Goal: Transaction & Acquisition: Purchase product/service

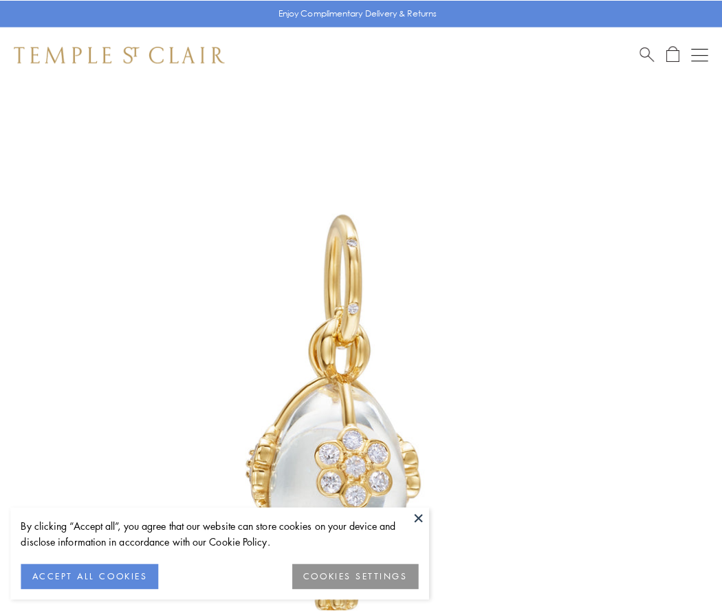
scroll to position [6, 0]
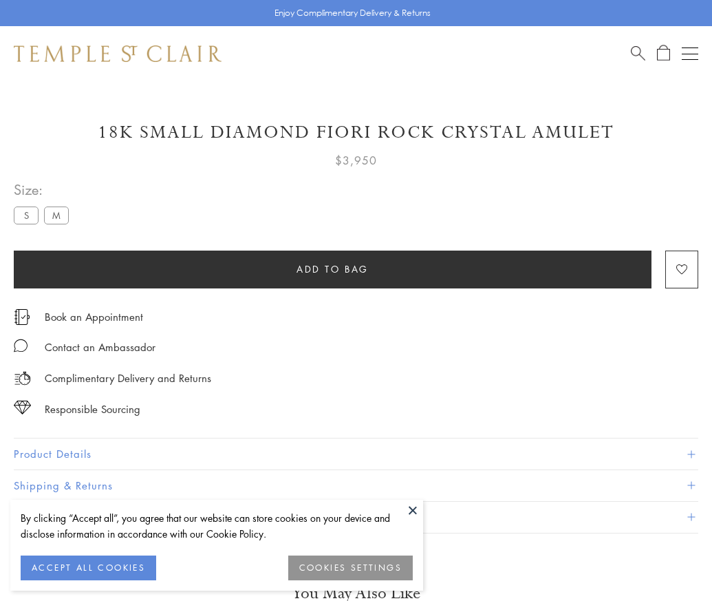
click at [332, 268] on span "Add to bag" at bounding box center [332, 268] width 72 height 15
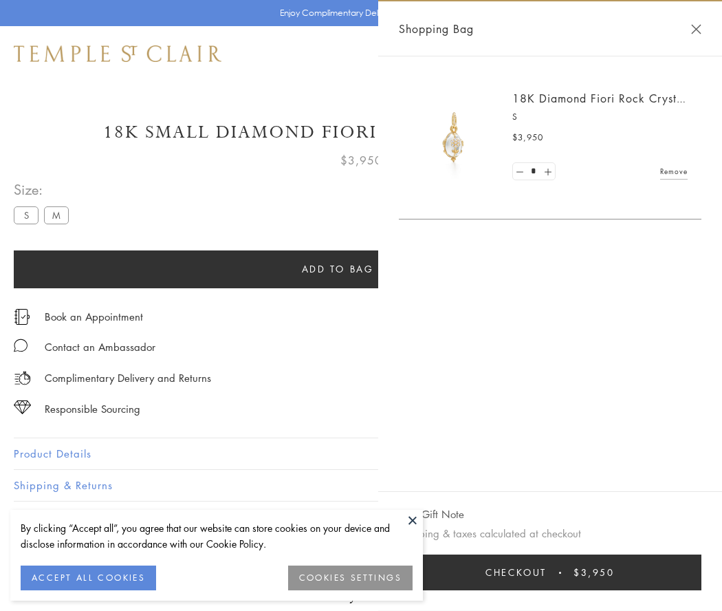
click at [554, 572] on button "Checkout $3,950" at bounding box center [550, 572] width 303 height 36
